Goal: Transaction & Acquisition: Purchase product/service

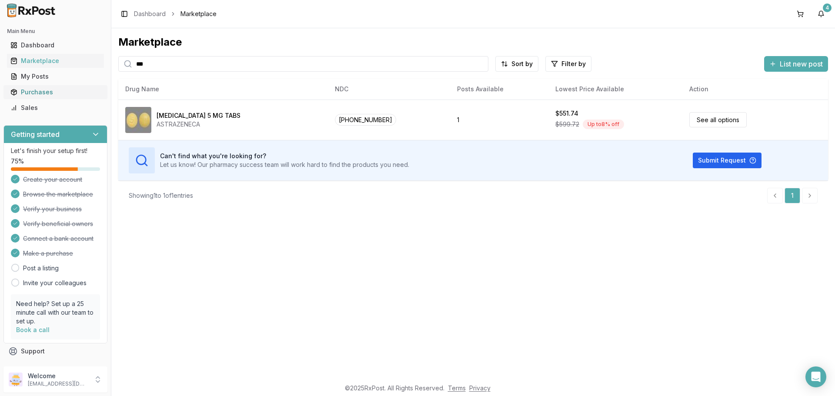
click at [44, 90] on div "Purchases" at bounding box center [55, 92] width 90 height 9
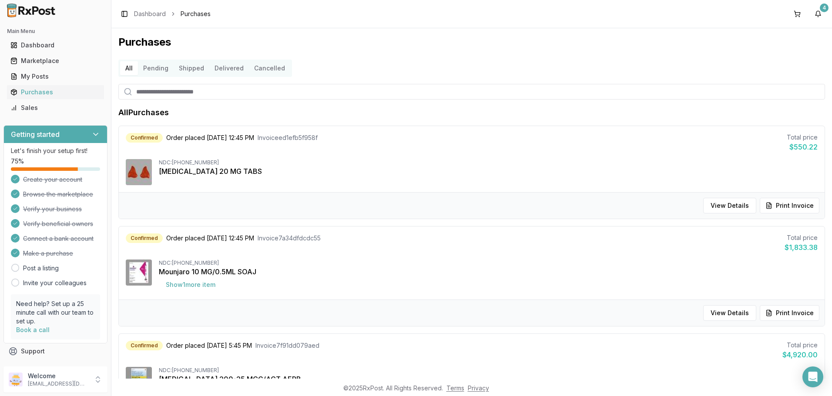
click at [169, 97] on input "search" at bounding box center [471, 92] width 706 height 16
type input "***"
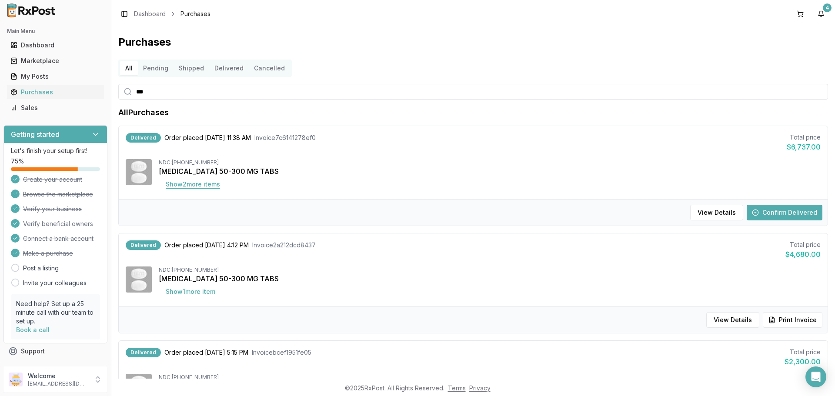
click at [206, 185] on button "Show 2 more item s" at bounding box center [193, 185] width 68 height 16
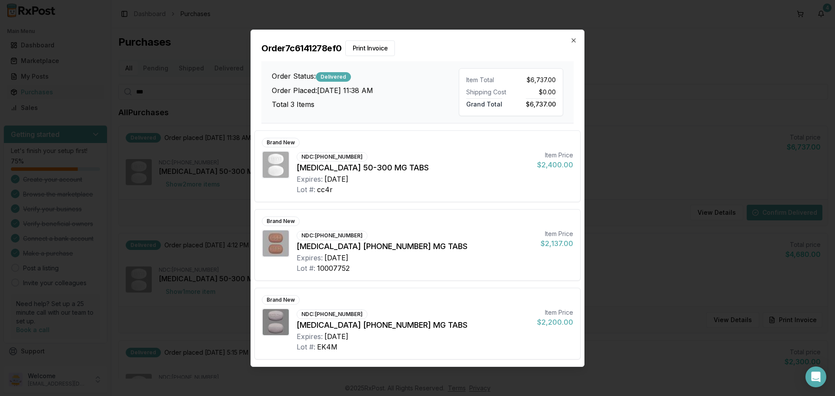
click at [580, 41] on div "Order 7c6141278ef0 Print Invoice Order Status: Delivered Order Placed: [DATE] 1…" at bounding box center [417, 77] width 333 height 94
click at [572, 37] on icon "button" at bounding box center [573, 40] width 7 height 7
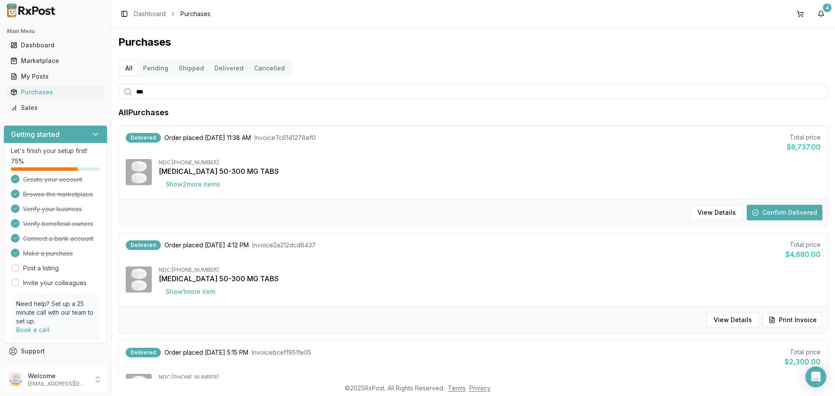
click at [784, 214] on button "Confirm Delivered" at bounding box center [785, 213] width 76 height 16
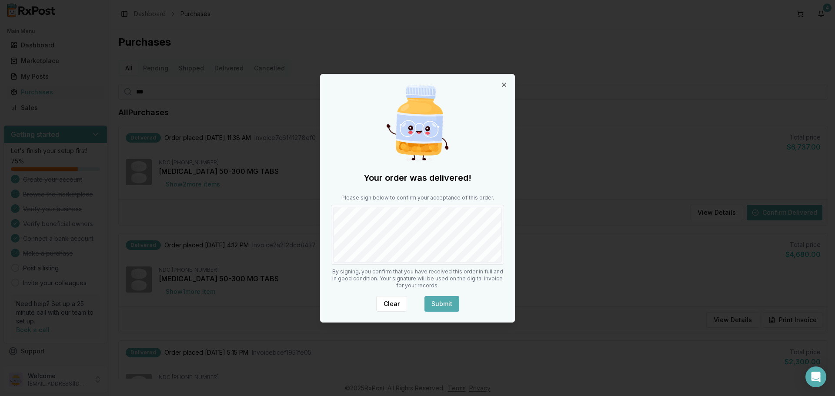
click at [436, 301] on button "Submit" at bounding box center [442, 304] width 35 height 16
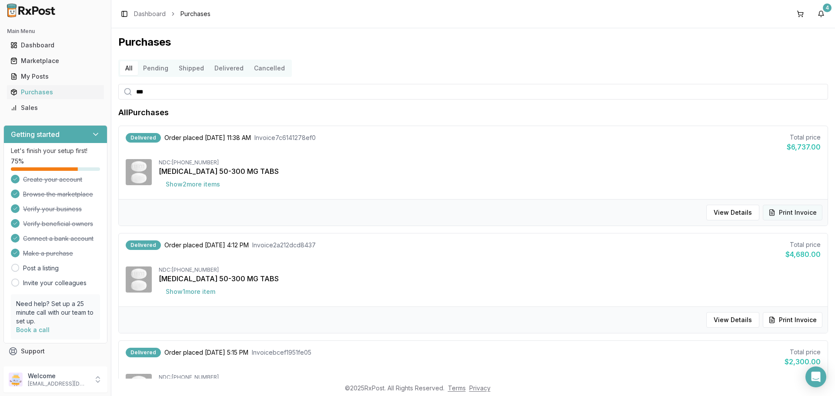
click at [777, 212] on button "Print Invoice" at bounding box center [793, 213] width 60 height 16
click at [57, 63] on div "Marketplace" at bounding box center [55, 61] width 90 height 9
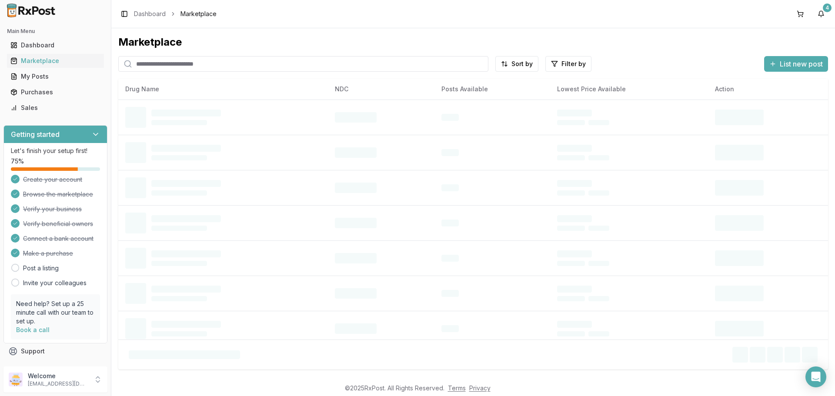
click at [189, 64] on input "search" at bounding box center [303, 64] width 370 height 16
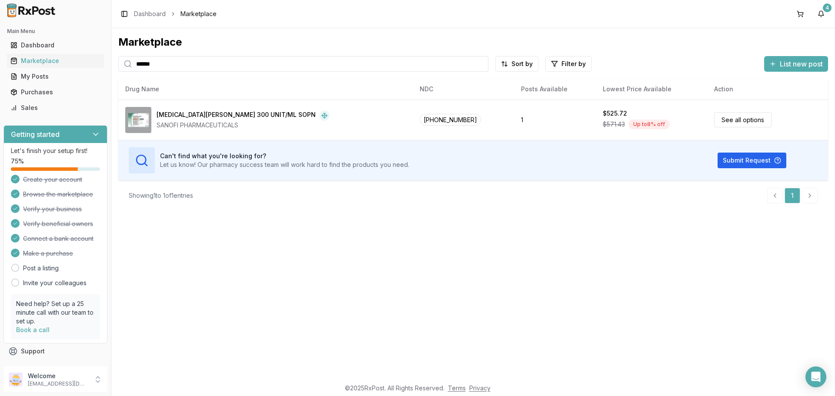
type input "******"
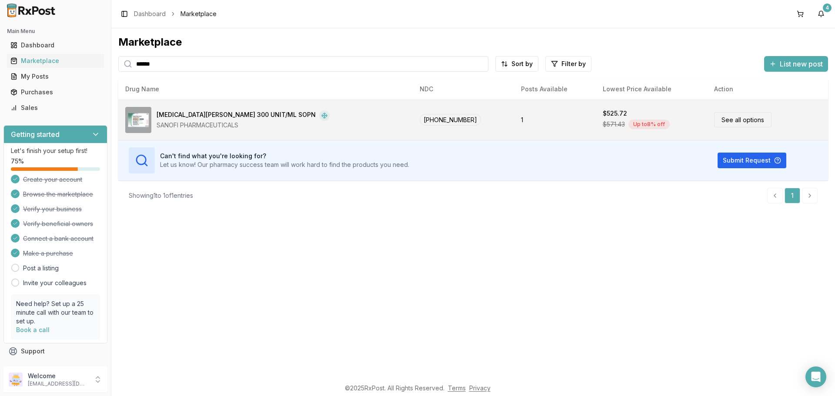
click at [719, 124] on link "See all options" at bounding box center [742, 119] width 57 height 15
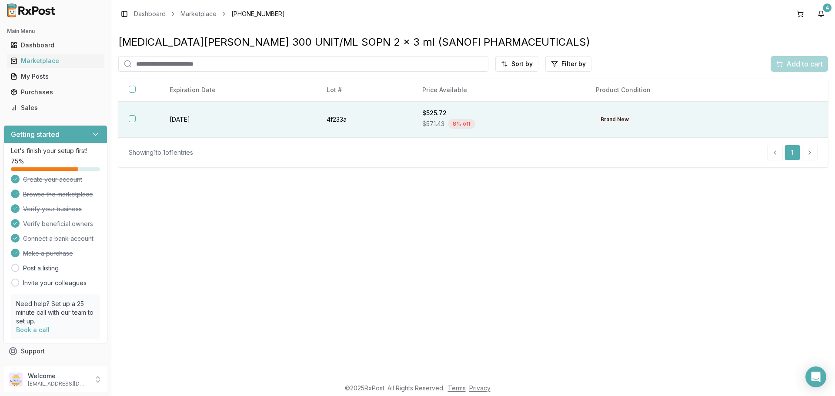
click at [135, 123] on th at bounding box center [138, 120] width 41 height 36
click at [795, 64] on span "Add to cart" at bounding box center [804, 64] width 37 height 10
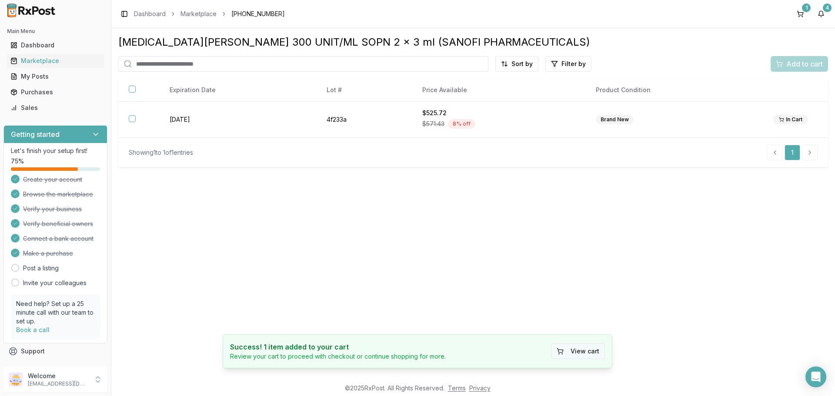
click at [575, 352] on button "View cart" at bounding box center [578, 352] width 54 height 16
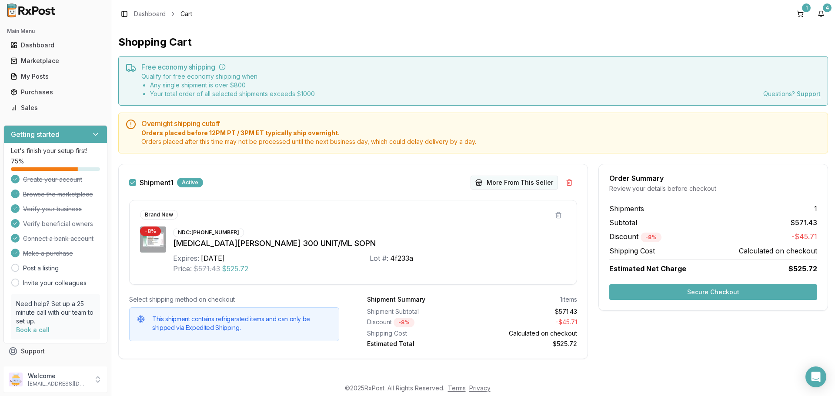
click at [501, 186] on button "More From This Seller" at bounding box center [514, 183] width 87 height 14
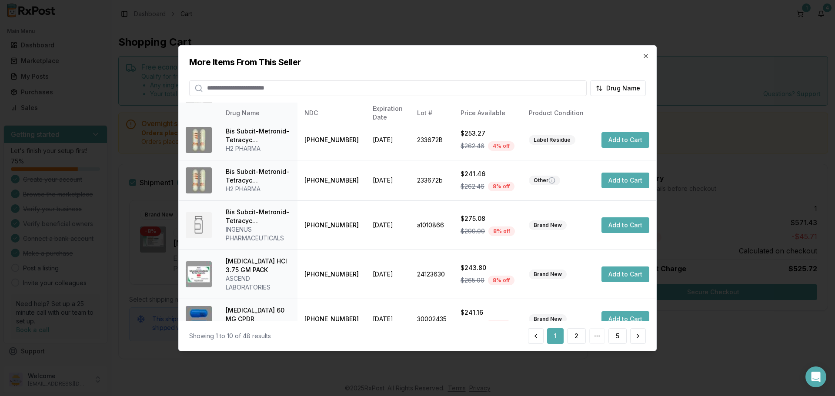
scroll to position [233, 0]
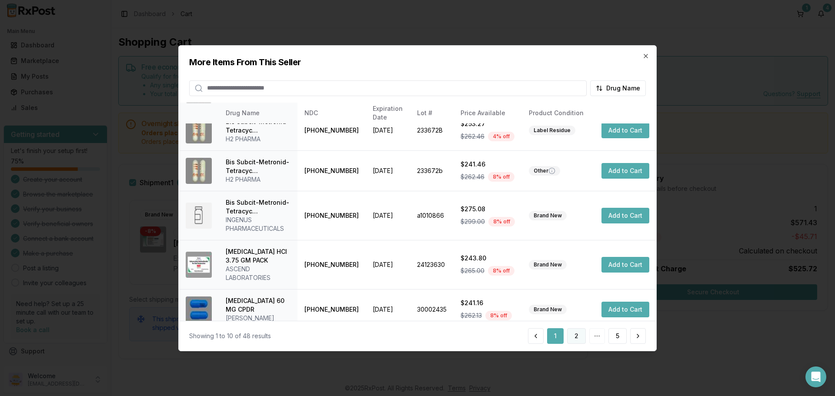
click at [576, 342] on button "2" at bounding box center [576, 336] width 19 height 16
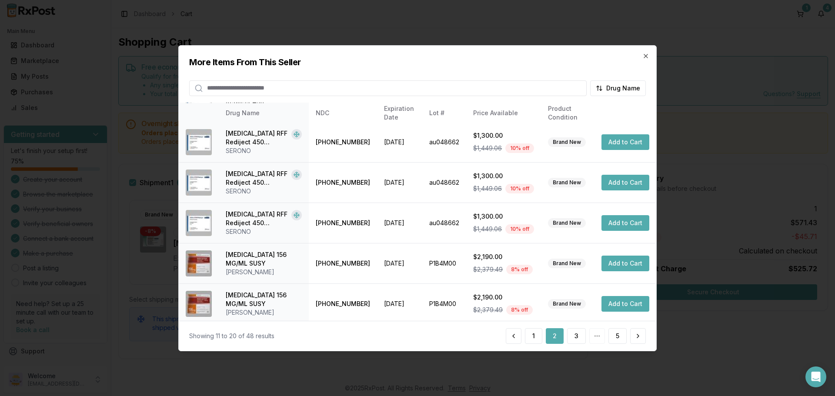
scroll to position [224, 0]
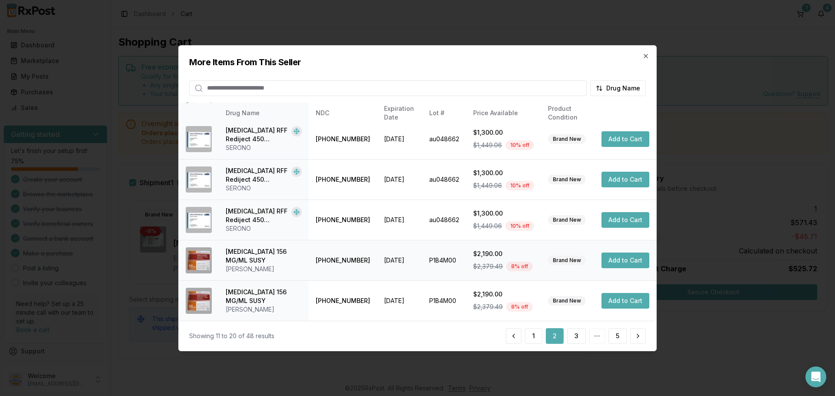
click at [617, 264] on button "Add to Cart" at bounding box center [626, 261] width 48 height 16
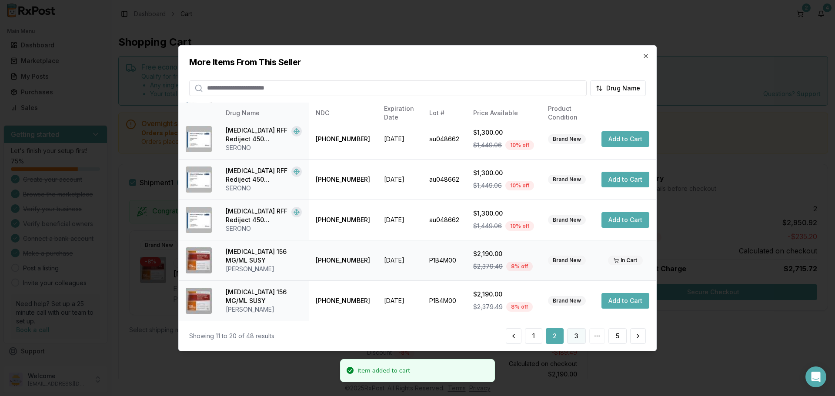
click at [578, 338] on button "3" at bounding box center [576, 336] width 19 height 16
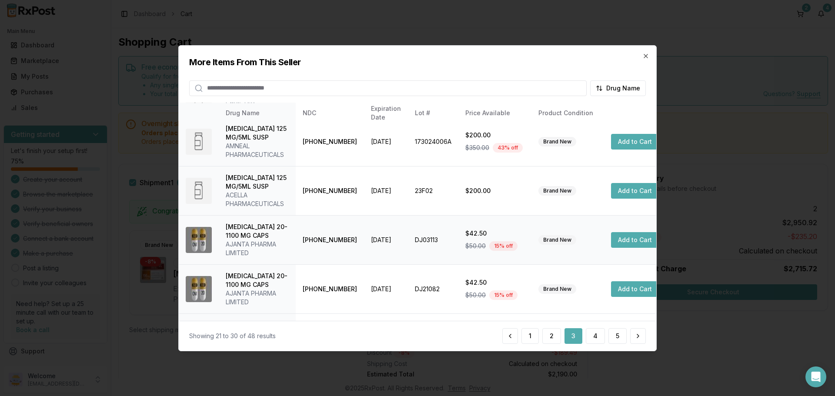
scroll to position [289, 0]
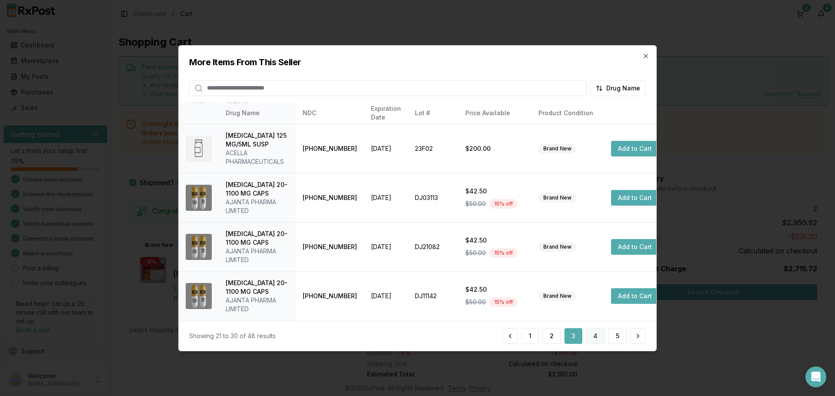
click at [592, 334] on button "4" at bounding box center [595, 336] width 19 height 16
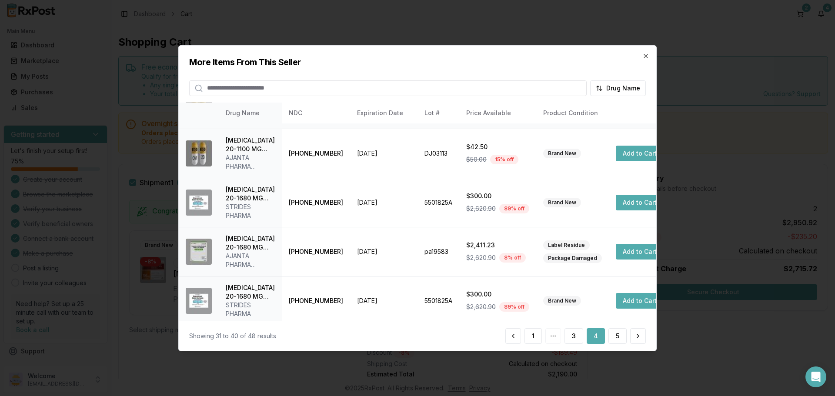
scroll to position [294, 0]
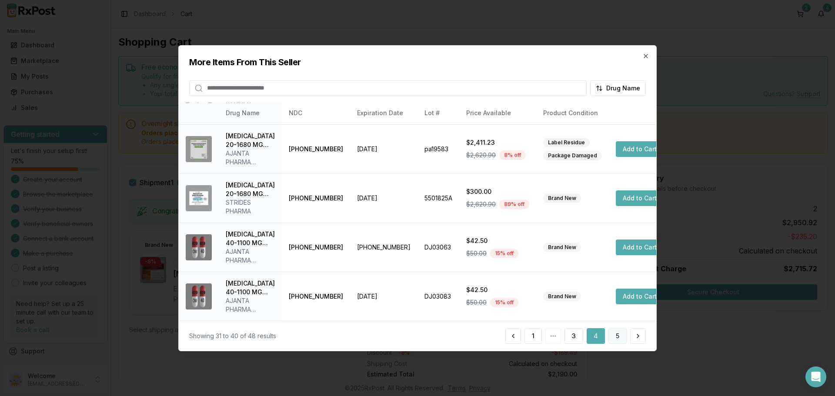
click at [617, 338] on button "5" at bounding box center [618, 336] width 18 height 16
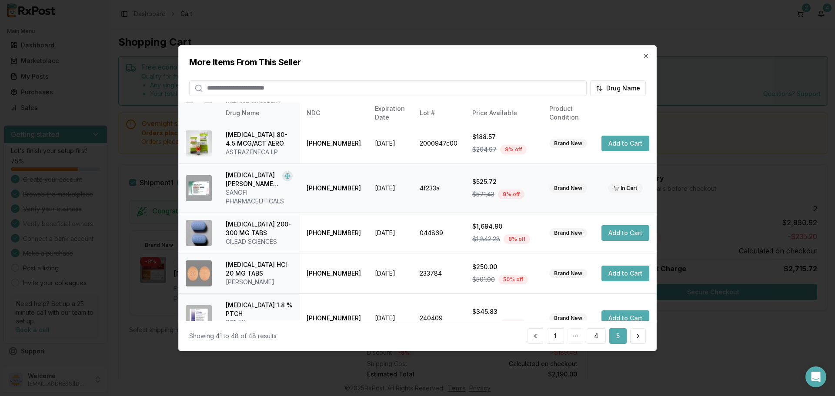
scroll to position [144, 0]
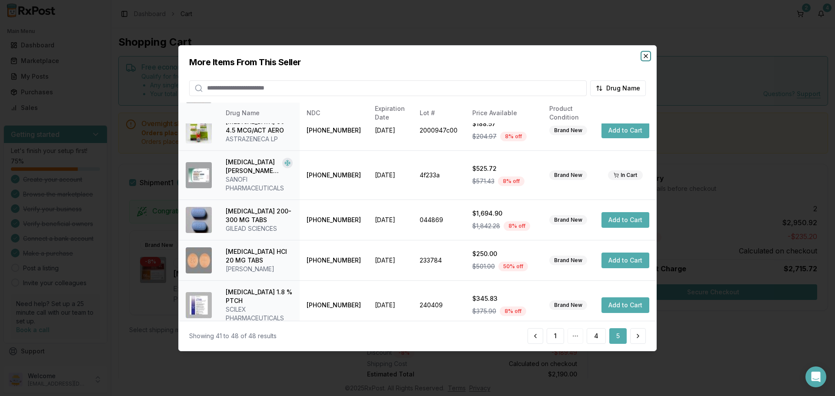
click at [645, 56] on icon "button" at bounding box center [645, 55] width 7 height 7
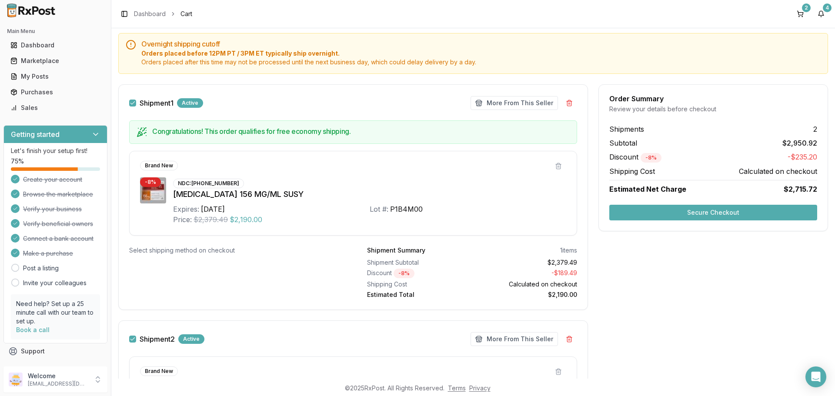
scroll to position [67, 0]
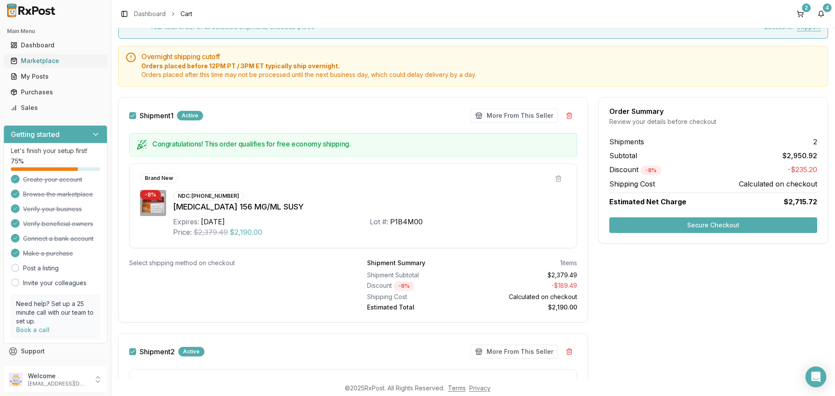
click at [35, 63] on div "Marketplace" at bounding box center [55, 61] width 90 height 9
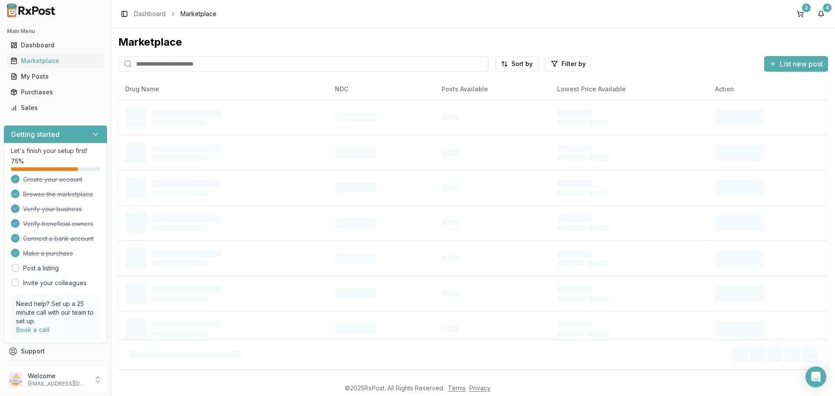
click at [197, 67] on input "search" at bounding box center [303, 64] width 370 height 16
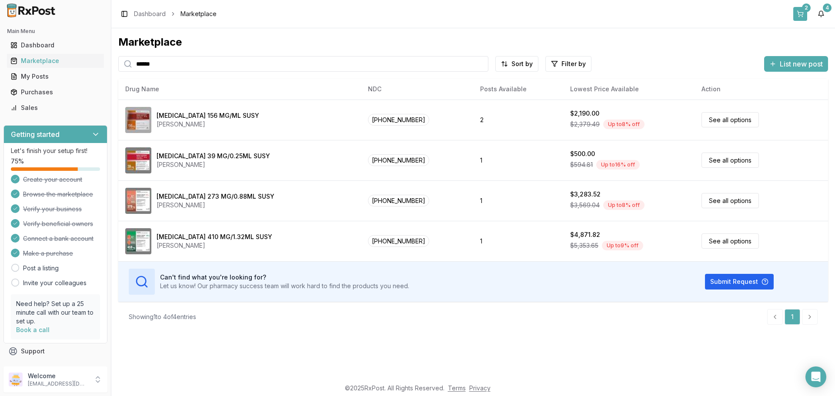
type input "******"
click at [800, 14] on button "2" at bounding box center [800, 14] width 14 height 14
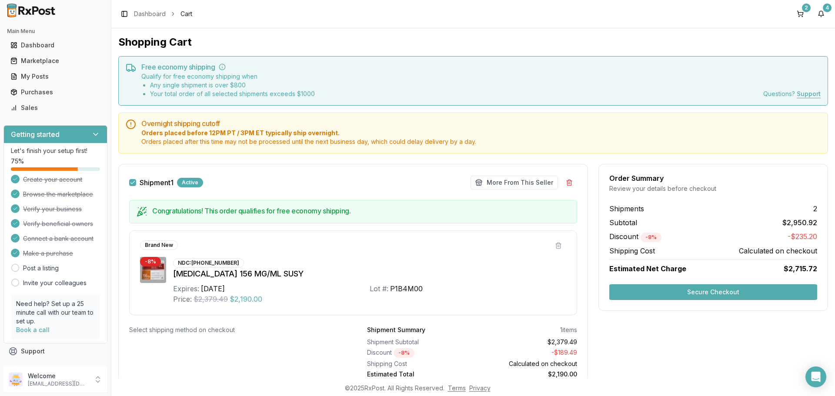
click at [695, 292] on button "Secure Checkout" at bounding box center [713, 292] width 208 height 16
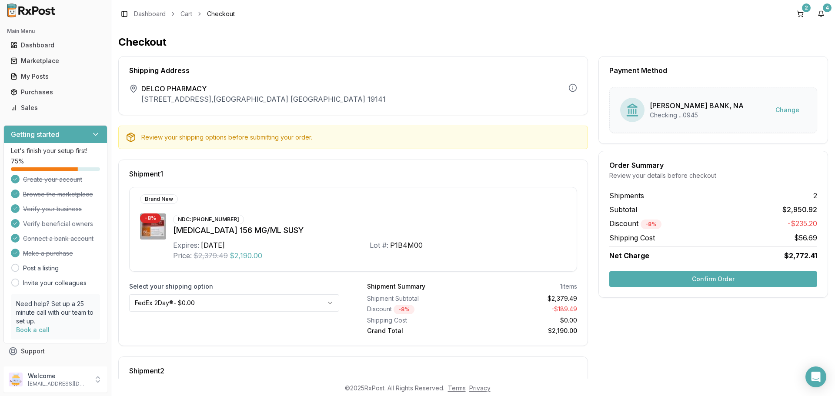
click at [709, 278] on button "Confirm Order" at bounding box center [713, 279] width 208 height 16
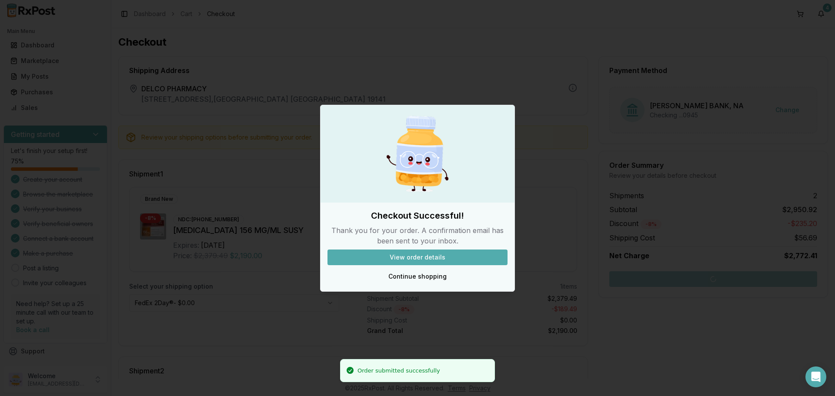
click at [416, 258] on button "View order details" at bounding box center [418, 258] width 180 height 16
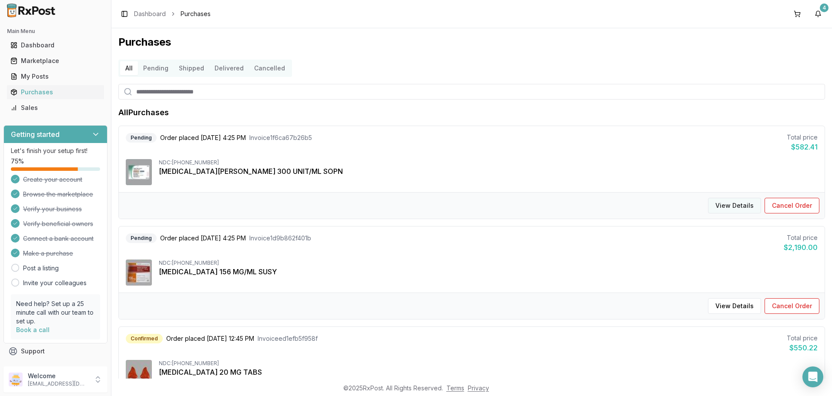
click at [735, 207] on button "View Details" at bounding box center [734, 206] width 53 height 16
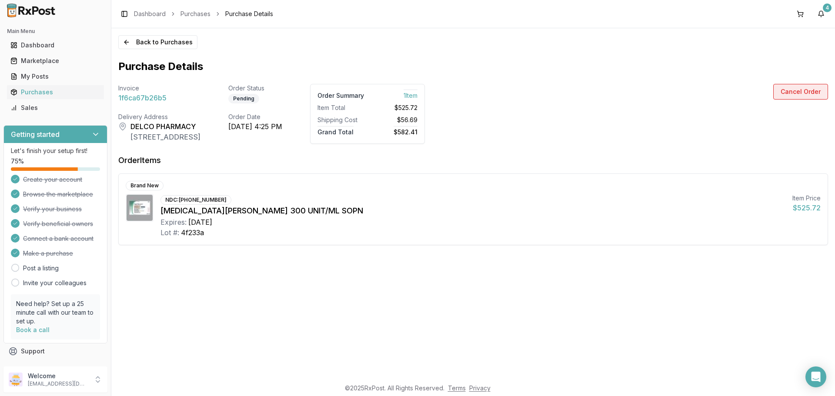
click at [793, 91] on button "Cancel Order" at bounding box center [800, 92] width 55 height 16
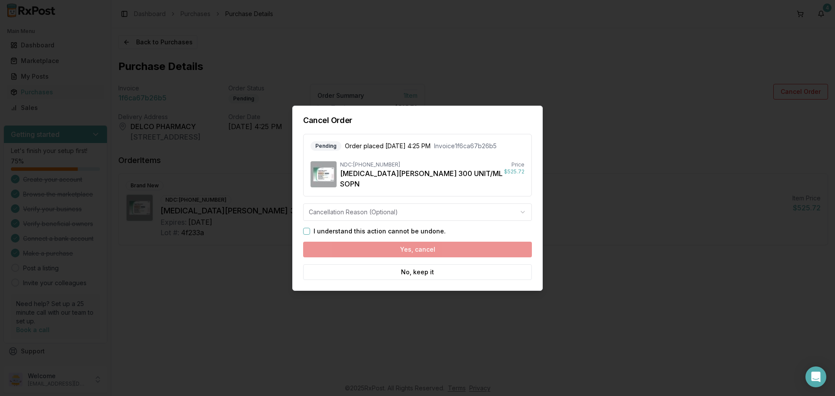
click at [337, 230] on label "I understand this action cannot be undone." at bounding box center [380, 231] width 132 height 6
click at [310, 230] on button "I understand this action cannot be undone." at bounding box center [306, 231] width 7 height 7
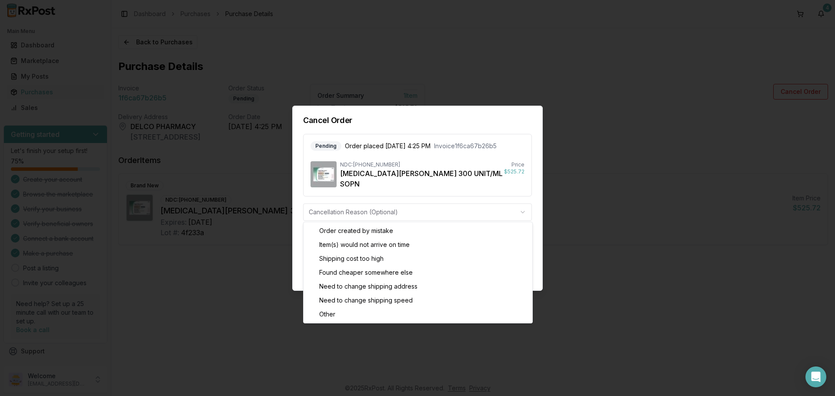
click at [360, 214] on body "Main Menu Dashboard Marketplace My Posts Purchases Sales Getting started Let's …" at bounding box center [417, 198] width 835 height 396
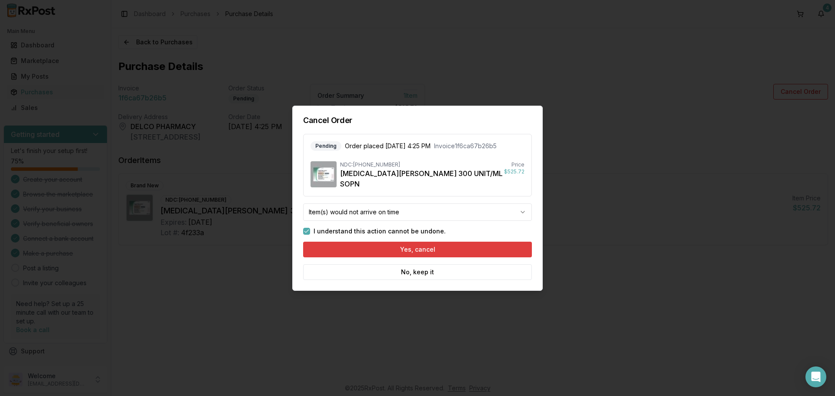
click at [389, 252] on button "Yes, cancel" at bounding box center [417, 250] width 229 height 16
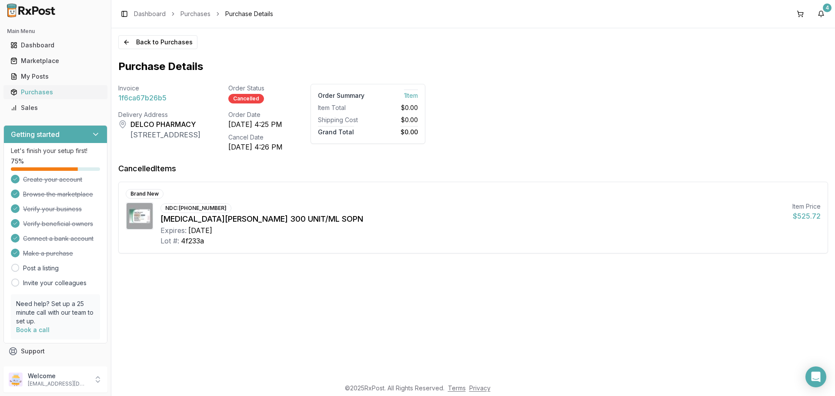
click at [56, 94] on div "Purchases" at bounding box center [55, 92] width 90 height 9
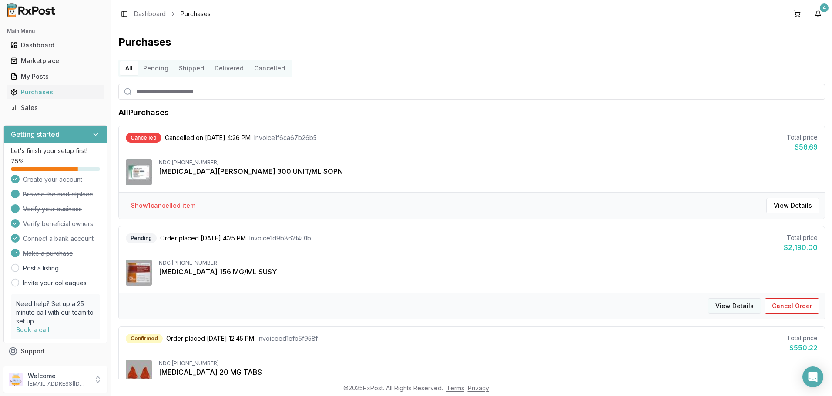
click at [728, 308] on button "View Details" at bounding box center [734, 306] width 53 height 16
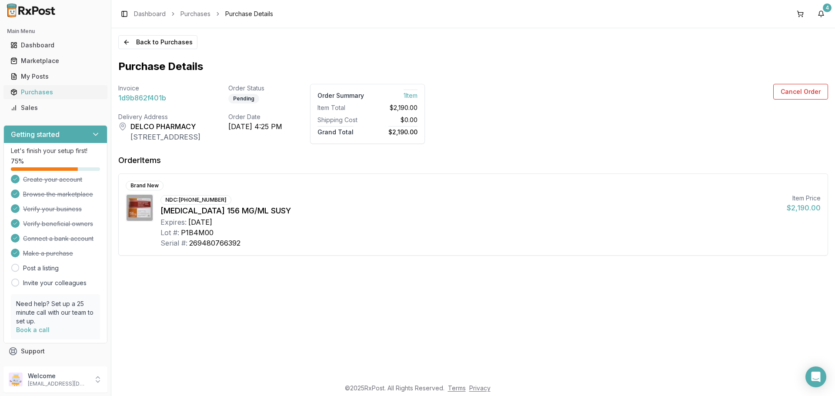
click at [48, 94] on div "Purchases" at bounding box center [55, 92] width 90 height 9
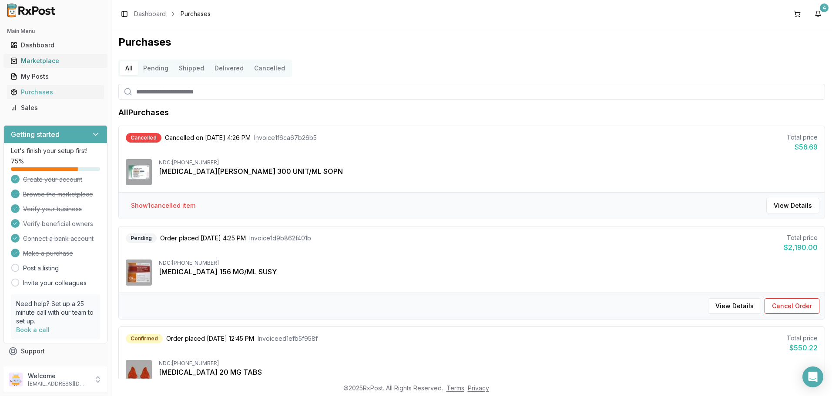
click at [46, 64] on div "Marketplace" at bounding box center [55, 61] width 90 height 9
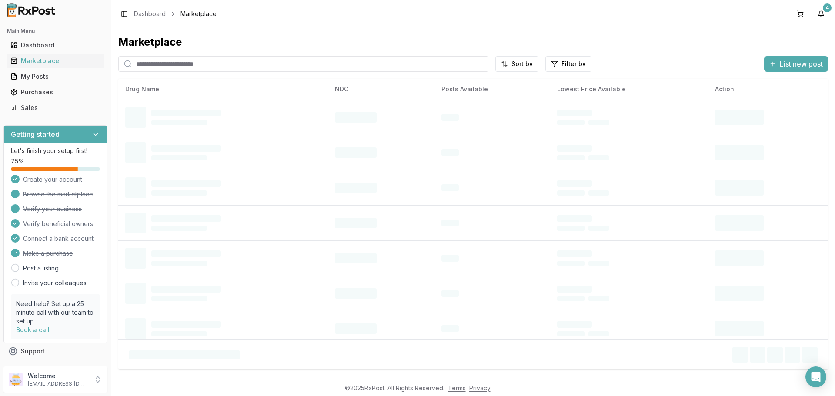
click at [205, 67] on input "search" at bounding box center [303, 64] width 370 height 16
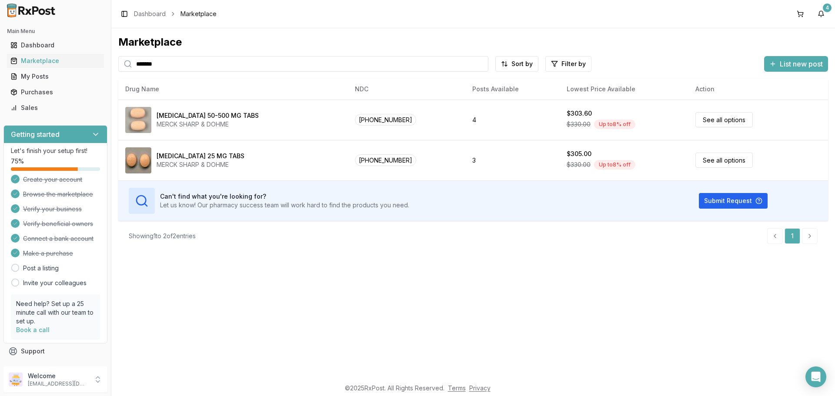
click at [186, 67] on input "*******" at bounding box center [303, 64] width 370 height 16
click at [185, 67] on input "*******" at bounding box center [303, 64] width 370 height 16
drag, startPoint x: 185, startPoint y: 67, endPoint x: 73, endPoint y: 60, distance: 112.4
click at [73, 60] on div "Main Menu Dashboard Marketplace My Posts Purchases Sales Getting started Let's …" at bounding box center [417, 198] width 835 height 396
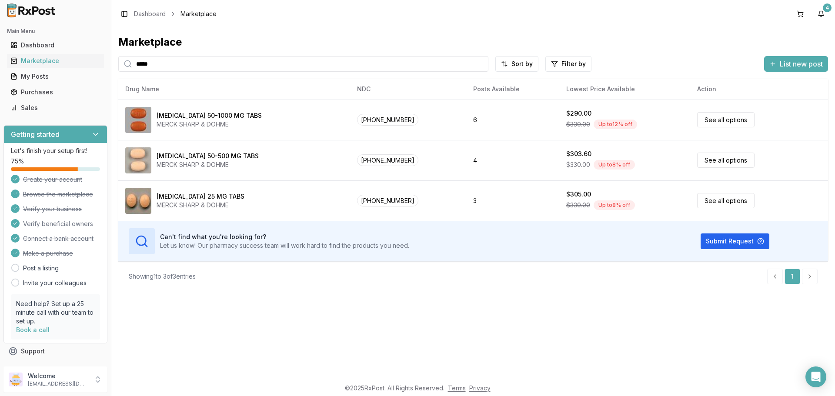
type input "*****"
click at [823, 16] on button "4" at bounding box center [821, 14] width 14 height 14
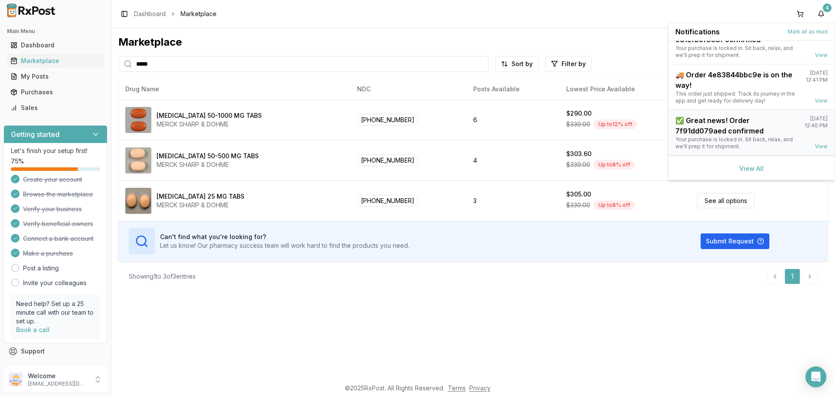
scroll to position [68, 0]
click at [742, 165] on link "View All" at bounding box center [751, 167] width 24 height 7
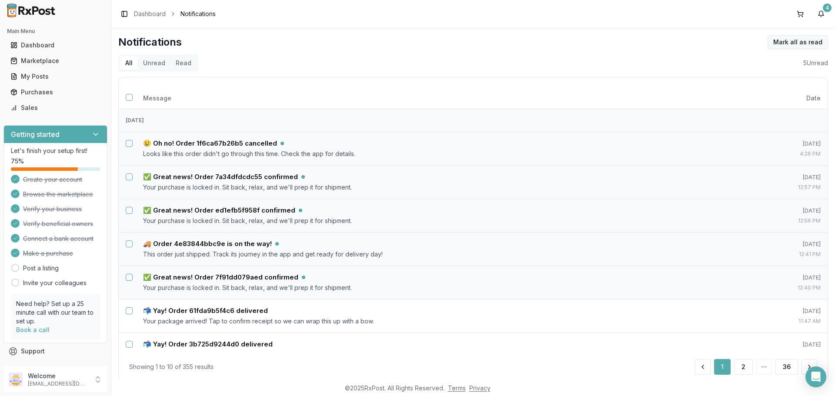
click at [783, 44] on button "Mark all as read" at bounding box center [798, 42] width 60 height 14
click at [101, 379] on icon at bounding box center [98, 379] width 9 height 9
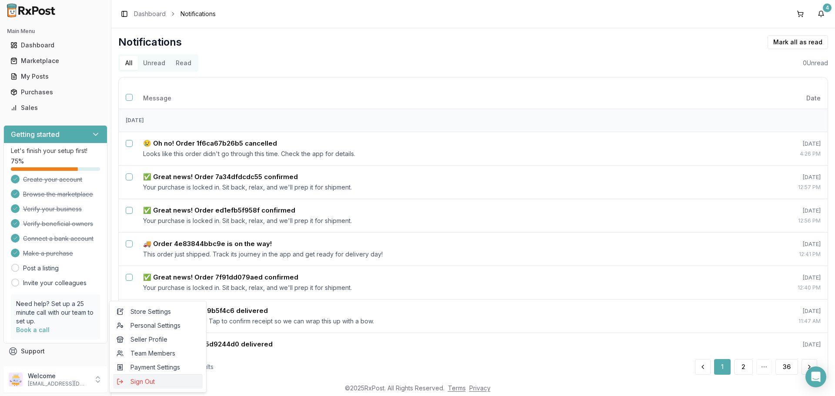
drag, startPoint x: 144, startPoint y: 382, endPoint x: 150, endPoint y: 379, distance: 6.6
click at [144, 382] on span "Sign Out" at bounding box center [158, 382] width 83 height 9
